Goal: Task Accomplishment & Management: Complete application form

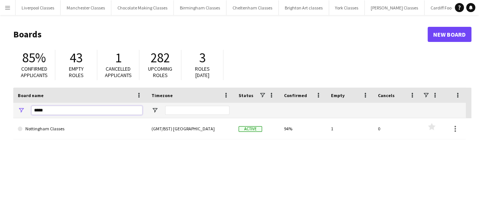
click at [84, 112] on input "*****" at bounding box center [86, 110] width 111 height 9
type input "*"
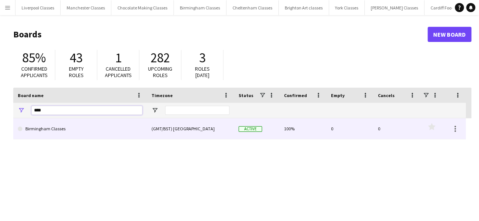
type input "****"
click at [56, 123] on link "Birmingham Classes" at bounding box center [80, 128] width 125 height 21
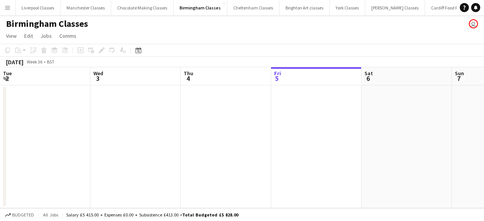
scroll to position [0, 181]
click at [140, 53] on icon "Date picker" at bounding box center [138, 50] width 6 height 6
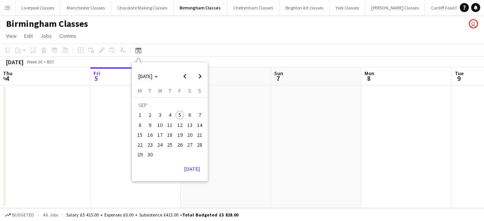
click at [172, 135] on span "18" at bounding box center [169, 135] width 9 height 9
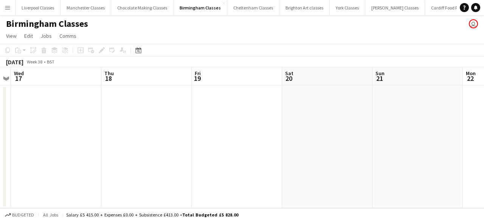
click at [138, 114] on app-date-cell at bounding box center [146, 147] width 90 height 123
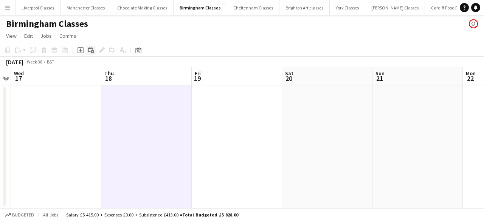
click at [87, 50] on div "Add linked Job" at bounding box center [91, 50] width 9 height 9
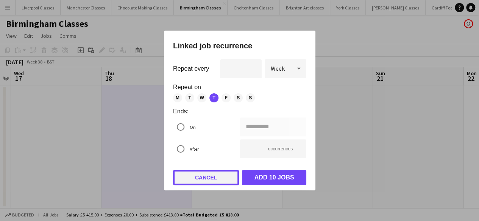
click at [202, 176] on button "Cancel" at bounding box center [206, 177] width 66 height 15
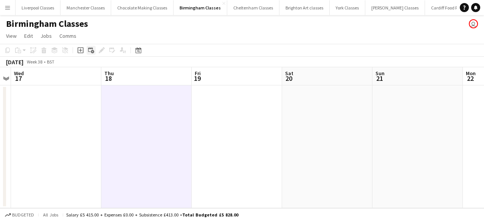
click at [91, 50] on icon "Add linked Job" at bounding box center [91, 50] width 6 height 6
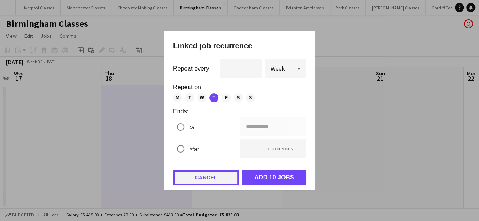
click at [198, 171] on button "Cancel" at bounding box center [206, 177] width 66 height 15
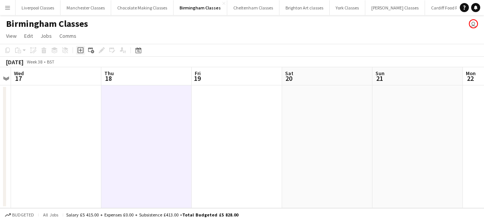
click at [79, 50] on icon "Add job" at bounding box center [81, 50] width 6 height 6
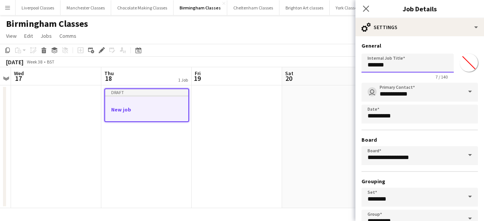
click at [396, 65] on input "*******" at bounding box center [408, 63] width 92 height 19
type input "*"
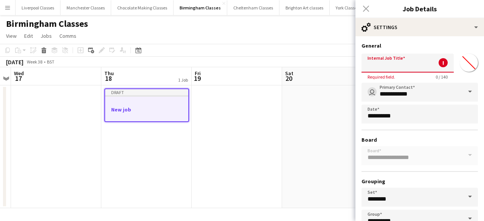
click at [400, 60] on input "Internal Job Title" at bounding box center [408, 63] width 92 height 19
paste input "**********"
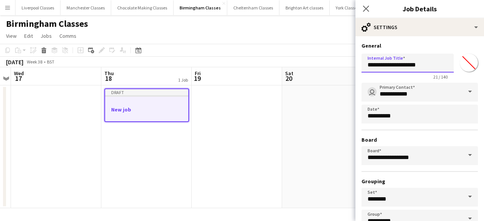
scroll to position [50, 0]
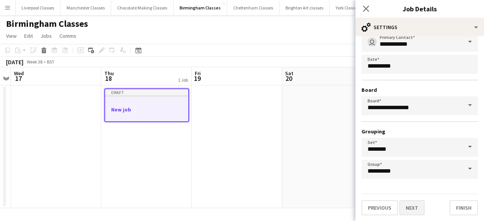
type input "**********"
click at [414, 211] on button "Next" at bounding box center [412, 208] width 25 height 15
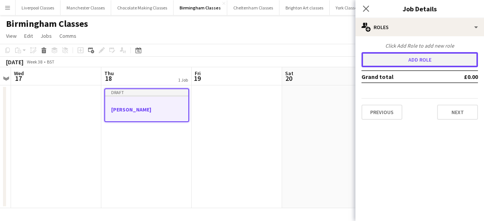
click at [391, 61] on button "Add role" at bounding box center [420, 59] width 117 height 15
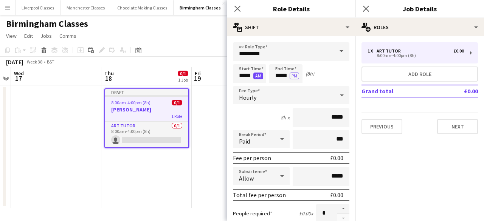
click at [255, 77] on button "AM" at bounding box center [259, 76] width 10 height 7
click at [245, 75] on input "*****" at bounding box center [249, 73] width 33 height 19
type input "*****"
click at [266, 93] on div "Hourly" at bounding box center [283, 95] width 101 height 18
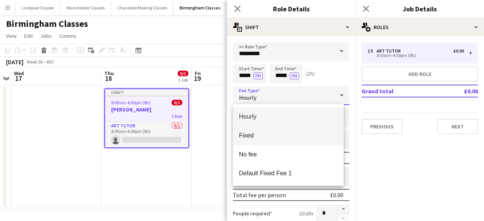
click at [266, 132] on span "Fixed" at bounding box center [288, 135] width 99 height 7
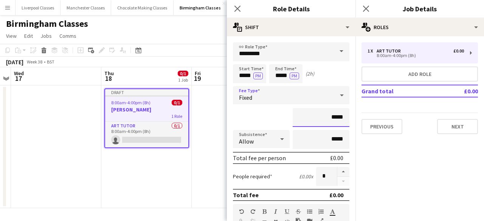
click at [335, 117] on input "*****" at bounding box center [321, 117] width 57 height 19
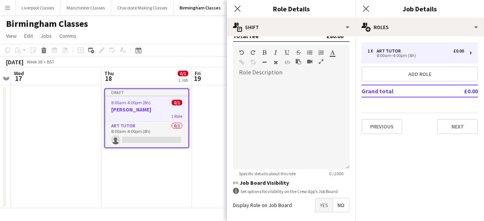
scroll to position [168, 0]
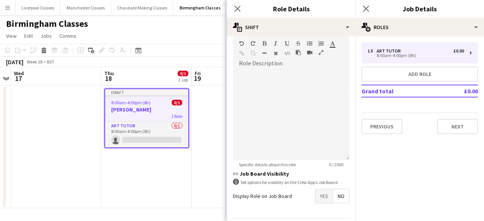
type input "***"
click at [319, 197] on span "Yes" at bounding box center [324, 197] width 17 height 14
click at [333, 212] on span "No" at bounding box center [341, 213] width 16 height 14
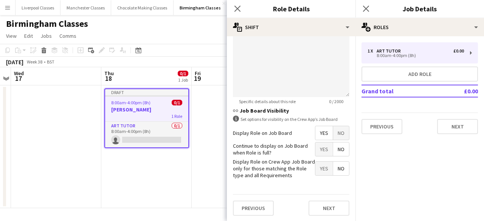
click at [323, 172] on span "Yes" at bounding box center [324, 169] width 17 height 14
click at [330, 206] on button "Next" at bounding box center [329, 208] width 41 height 15
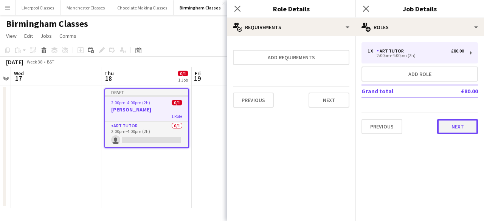
click at [464, 127] on button "Next" at bounding box center [458, 126] width 41 height 15
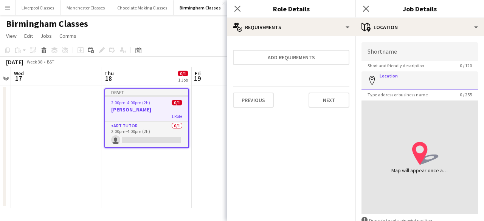
click at [405, 79] on input "Location" at bounding box center [420, 81] width 117 height 19
paste input "******"
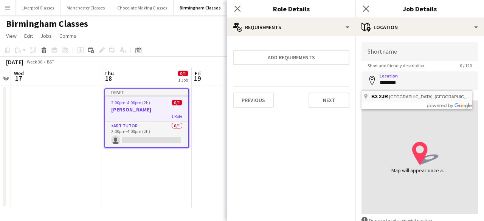
type input "**********"
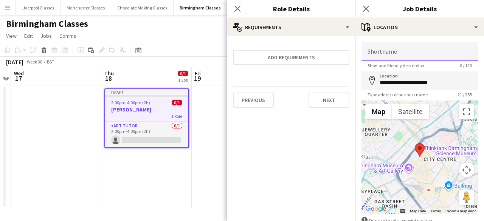
click at [395, 45] on input "Shortname" at bounding box center [420, 51] width 117 height 19
paste input "******"
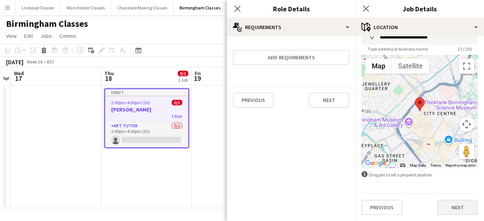
type input "**********"
click at [453, 201] on button "Next" at bounding box center [458, 207] width 41 height 15
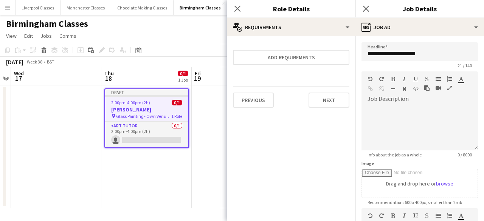
scroll to position [0, 0]
click at [414, 111] on div at bounding box center [420, 127] width 117 height 45
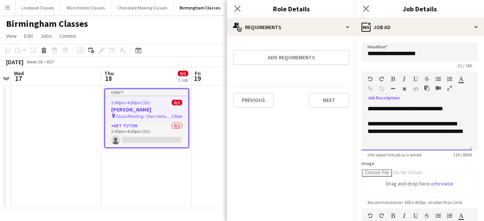
click at [413, 134] on div "**********" at bounding box center [417, 131] width 99 height 23
click at [393, 139] on div "**********" at bounding box center [417, 131] width 99 height 23
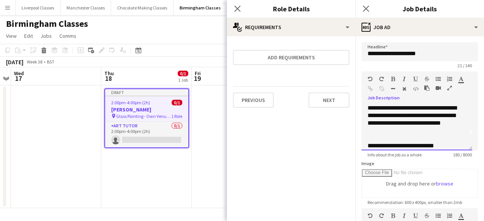
scroll to position [153, 0]
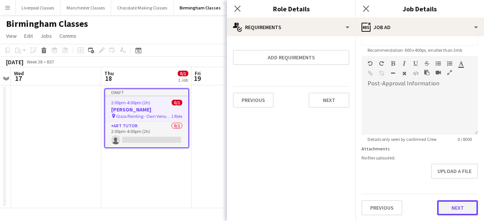
click at [446, 212] on button "Next" at bounding box center [458, 208] width 41 height 15
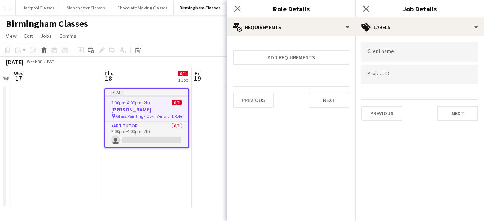
scroll to position [0, 0]
click at [212, 172] on app-date-cell at bounding box center [237, 147] width 90 height 123
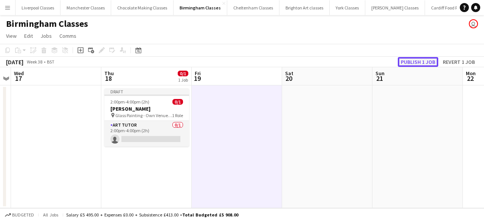
click at [428, 61] on button "Publish 1 job" at bounding box center [418, 62] width 40 height 10
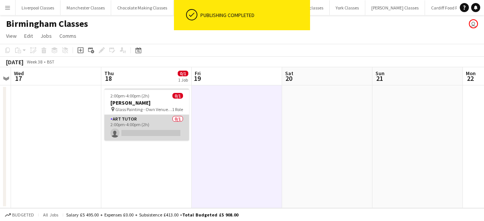
click at [142, 129] on app-card-role "Art Tutor 0/1 2:00pm-4:00pm (2h) single-neutral-actions" at bounding box center [146, 128] width 85 height 26
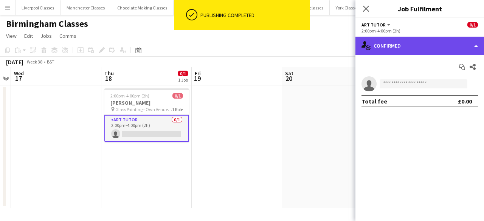
click at [406, 52] on div "single-neutral-actions-check-2 Confirmed" at bounding box center [420, 46] width 129 height 18
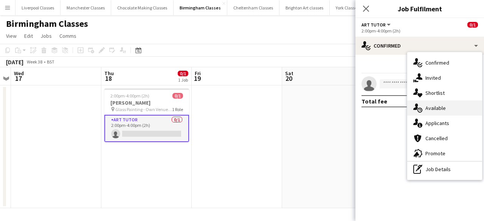
click at [446, 111] on div "single-neutral-actions-upload Available" at bounding box center [445, 108] width 75 height 15
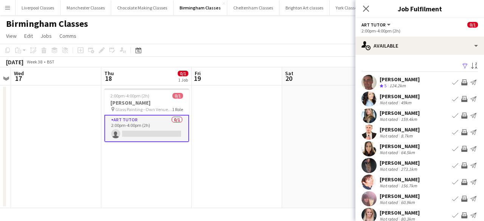
click at [369, 146] on app-user-avatar at bounding box center [369, 149] width 15 height 15
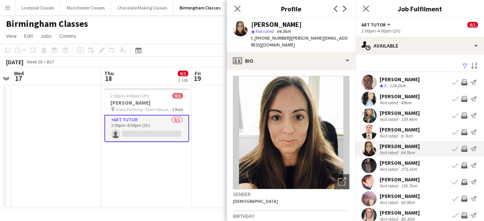
click at [405, 34] on app-options-switcher "Art Tutor All roles Art Tutor 0/1 2:00pm-4:00pm (2h)" at bounding box center [420, 27] width 129 height 19
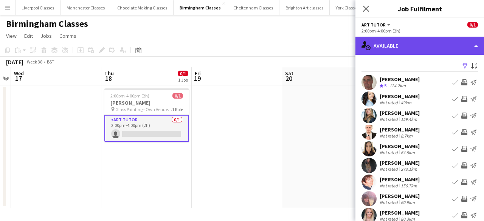
click at [407, 40] on div "single-neutral-actions-upload Available" at bounding box center [420, 46] width 129 height 18
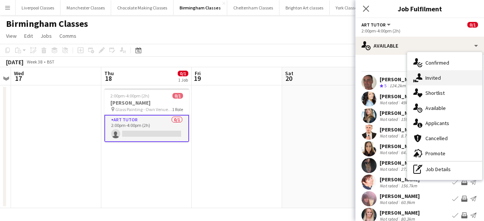
click at [435, 83] on div "single-neutral-actions-share-1 Invited" at bounding box center [445, 77] width 75 height 15
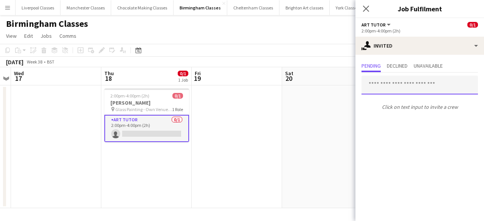
click at [399, 78] on input "text" at bounding box center [420, 85] width 117 height 19
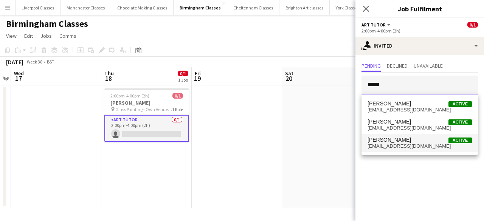
type input "*****"
click at [412, 141] on span "[PERSON_NAME] Active" at bounding box center [420, 140] width 104 height 6
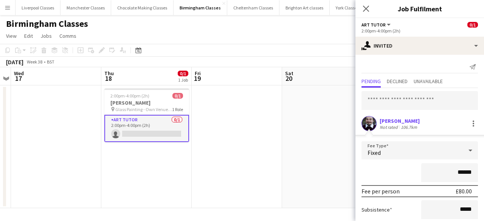
scroll to position [45, 0]
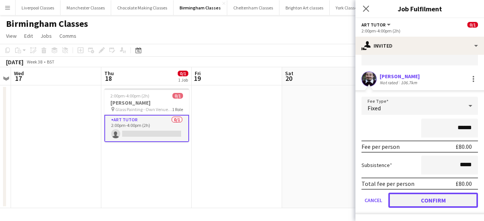
click at [433, 194] on button "Confirm" at bounding box center [434, 200] width 90 height 15
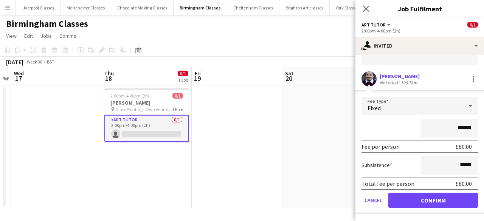
scroll to position [0, 0]
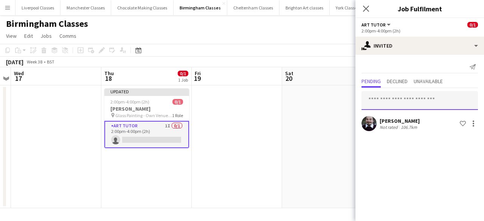
click at [408, 97] on input "text" at bounding box center [420, 100] width 117 height 19
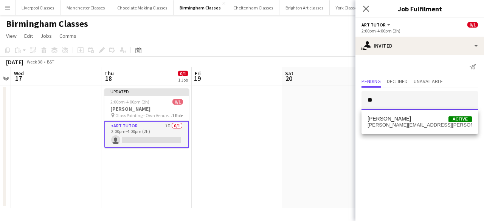
type input "*"
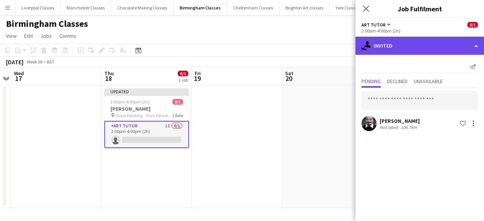
click at [394, 50] on div "single-neutral-actions-share-1 Invited" at bounding box center [420, 46] width 129 height 18
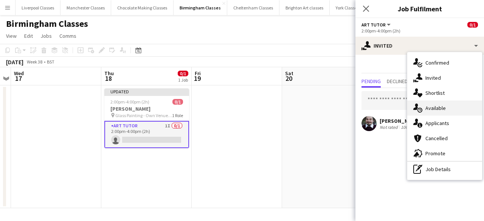
click at [431, 109] on span "Available" at bounding box center [436, 108] width 20 height 7
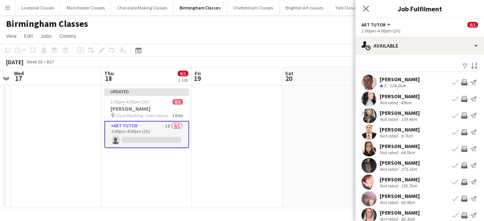
click at [453, 81] on app-icon "Book crew" at bounding box center [456, 82] width 6 height 6
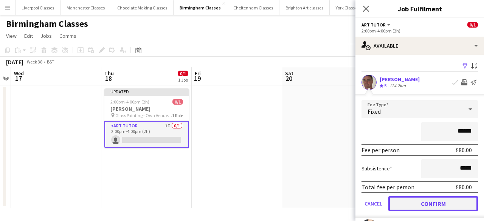
click at [418, 206] on button "Confirm" at bounding box center [434, 203] width 90 height 15
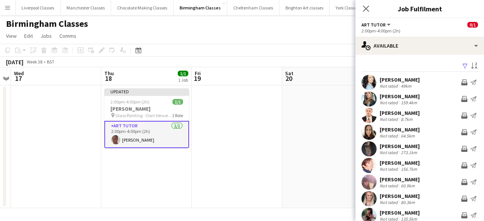
click at [153, 131] on app-card-role "Art Tutor [DATE] 2:00pm-4:00pm (2h) [PERSON_NAME]" at bounding box center [146, 134] width 85 height 27
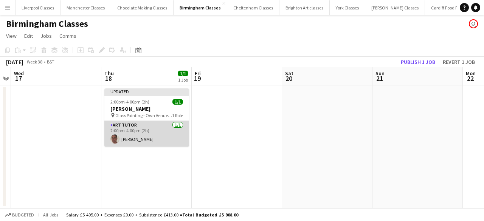
click at [126, 137] on app-card-role "Art Tutor [DATE] 2:00pm-4:00pm (2h) [PERSON_NAME]" at bounding box center [146, 134] width 85 height 26
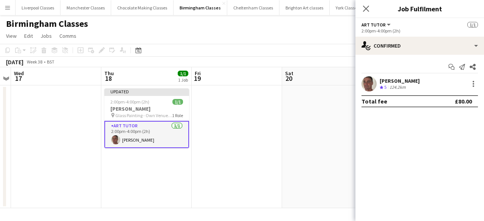
click at [467, 83] on div "[PERSON_NAME] Crew rating 5 124.2km" at bounding box center [420, 83] width 129 height 15
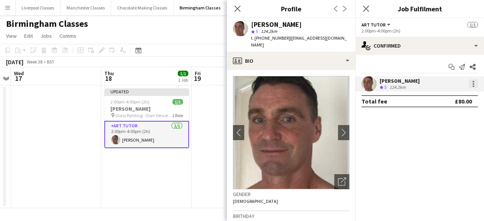
click at [472, 84] on div at bounding box center [473, 83] width 9 height 9
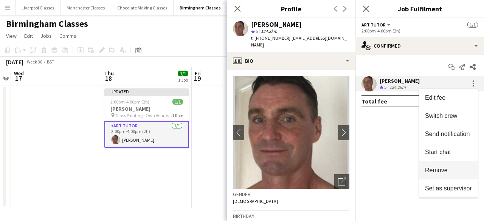
click at [447, 168] on span "Remove" at bounding box center [436, 170] width 23 height 6
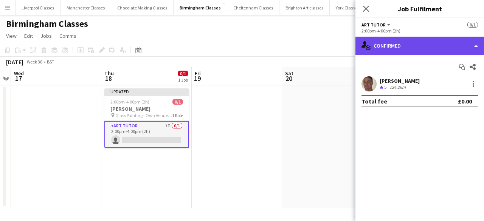
click at [403, 52] on div "single-neutral-actions-check-2 Confirmed" at bounding box center [420, 46] width 129 height 18
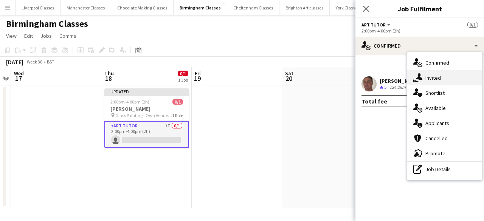
click at [440, 73] on div "single-neutral-actions-share-1 Invited" at bounding box center [445, 77] width 75 height 15
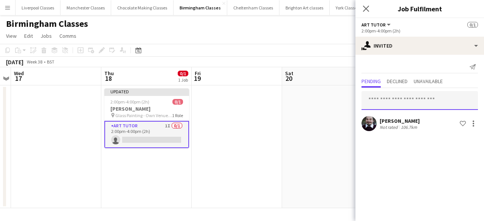
click at [413, 100] on input "text" at bounding box center [420, 100] width 117 height 19
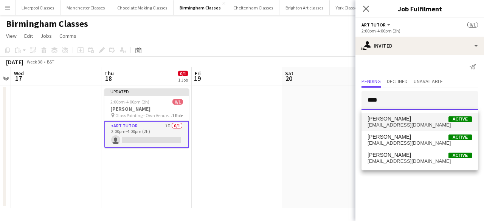
type input "****"
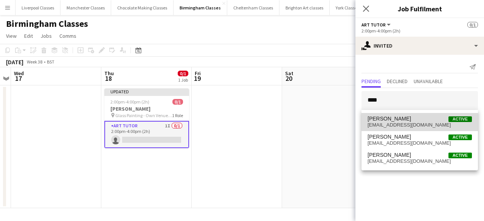
click at [406, 121] on span "[PERSON_NAME] Active" at bounding box center [420, 119] width 104 height 6
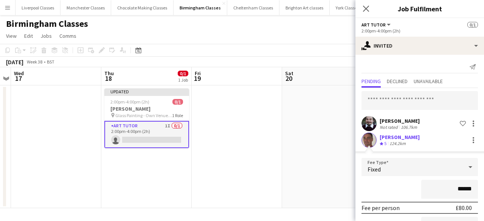
scroll to position [61, 0]
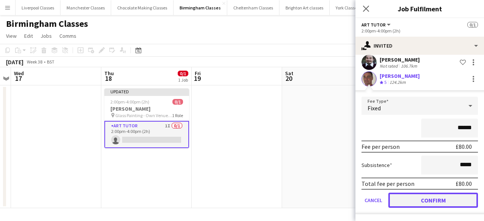
click at [441, 201] on button "Confirm" at bounding box center [434, 200] width 90 height 15
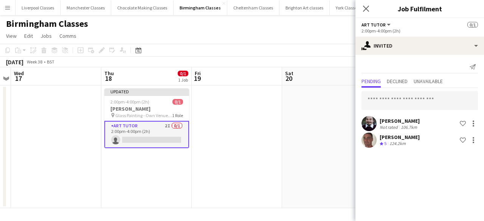
scroll to position [0, 0]
click at [414, 98] on input "text" at bounding box center [420, 100] width 117 height 19
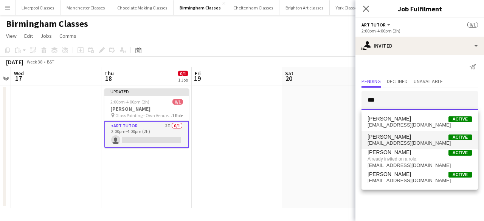
type input "***"
click at [404, 141] on span "[EMAIL_ADDRESS][DOMAIN_NAME]" at bounding box center [420, 143] width 104 height 6
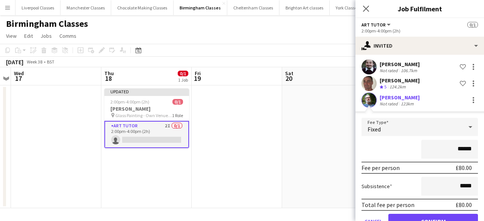
scroll to position [58, 0]
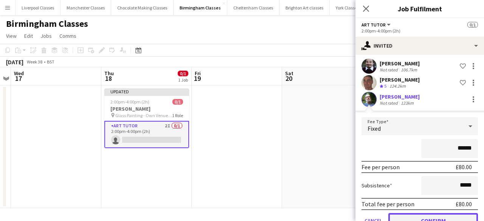
click at [416, 217] on button "Confirm" at bounding box center [434, 220] width 90 height 15
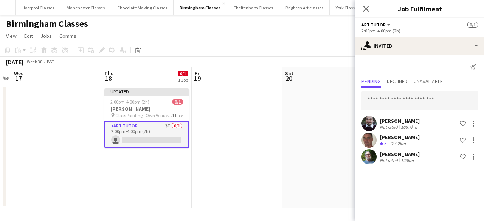
click at [326, 171] on app-date-cell at bounding box center [327, 147] width 90 height 123
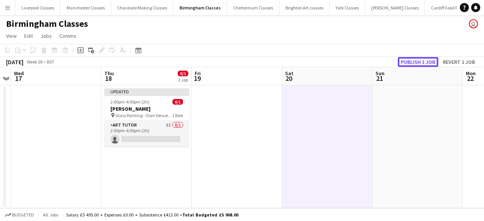
click at [404, 64] on button "Publish 1 job" at bounding box center [418, 62] width 40 height 10
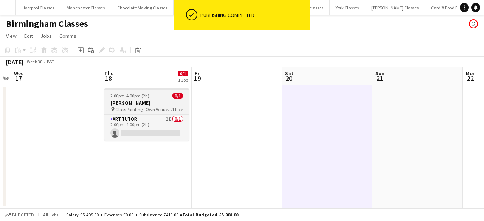
click at [152, 97] on div "2:00pm-4:00pm (2h) 0/1" at bounding box center [146, 96] width 85 height 6
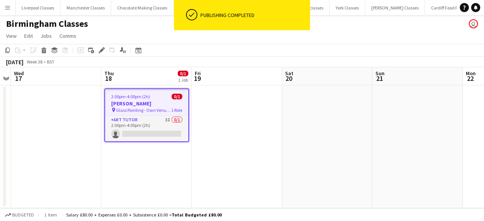
click at [254, 121] on app-date-cell at bounding box center [237, 147] width 90 height 123
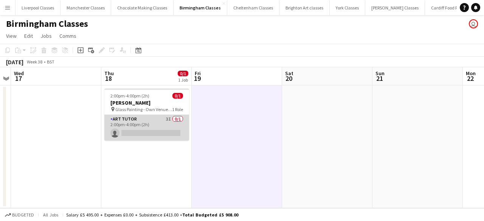
click at [161, 119] on app-card-role "Art Tutor 3I 0/1 2:00pm-4:00pm (2h) single-neutral-actions" at bounding box center [146, 128] width 85 height 26
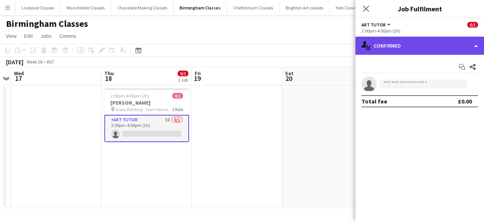
click at [413, 44] on div "single-neutral-actions-check-2 Confirmed" at bounding box center [420, 46] width 129 height 18
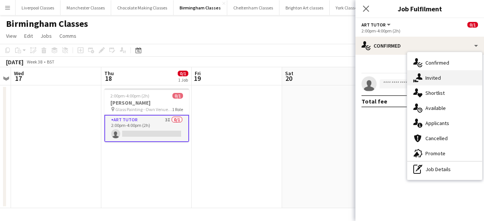
click at [436, 76] on span "Invited" at bounding box center [434, 78] width 16 height 7
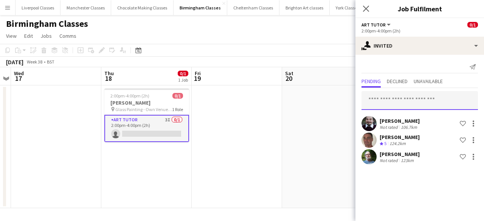
click at [389, 102] on input "text" at bounding box center [420, 100] width 117 height 19
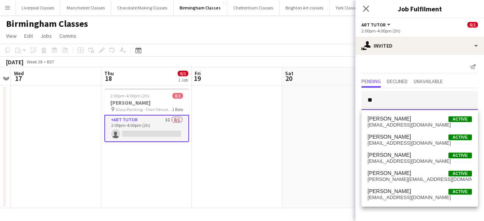
type input "*"
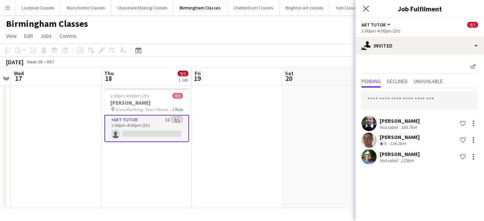
click at [324, 121] on app-date-cell at bounding box center [327, 147] width 90 height 123
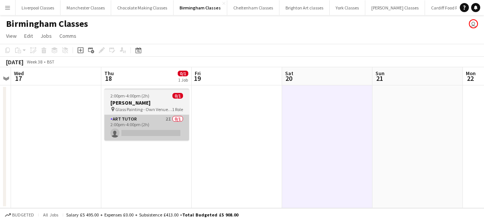
click at [163, 118] on app-card-role "Art Tutor 2I 0/1 2:00pm-4:00pm (2h) single-neutral-actions" at bounding box center [146, 128] width 85 height 26
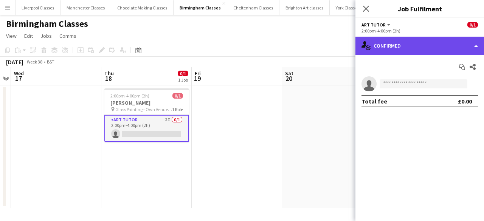
click at [399, 46] on div "single-neutral-actions-check-2 Confirmed" at bounding box center [420, 46] width 129 height 18
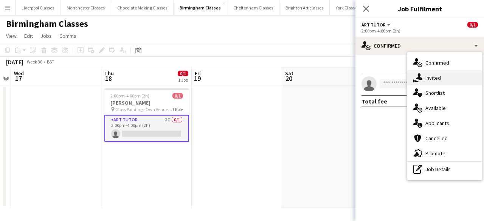
click at [439, 75] on span "Invited" at bounding box center [434, 78] width 16 height 7
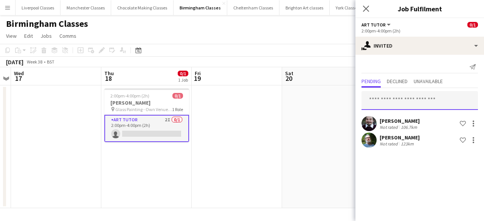
click at [400, 100] on input "text" at bounding box center [420, 100] width 117 height 19
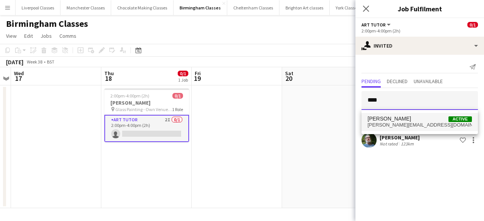
type input "****"
click at [407, 117] on span "[PERSON_NAME] Active" at bounding box center [420, 119] width 104 height 6
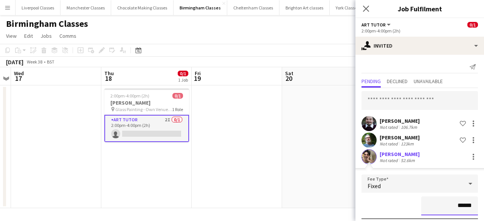
scroll to position [78, 0]
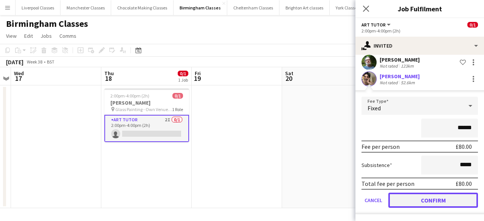
click at [410, 203] on button "Confirm" at bounding box center [434, 200] width 90 height 15
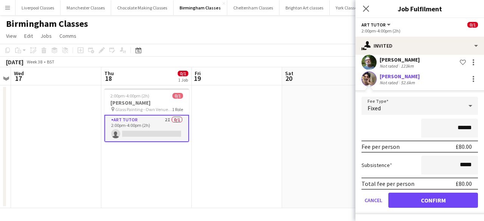
scroll to position [0, 0]
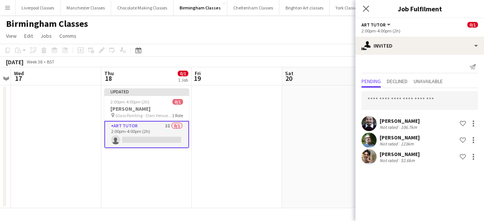
click at [319, 168] on app-date-cell at bounding box center [327, 147] width 90 height 123
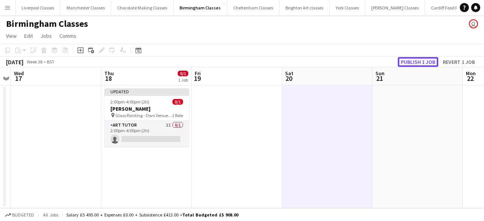
click at [415, 61] on button "Publish 1 job" at bounding box center [418, 62] width 40 height 10
